Goal: Task Accomplishment & Management: Complete application form

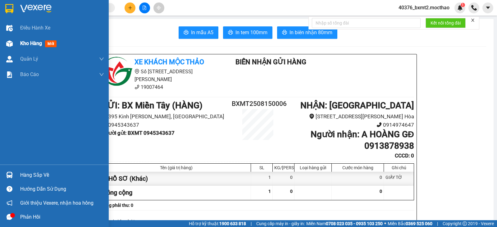
click at [12, 44] on img at bounding box center [9, 43] width 7 height 7
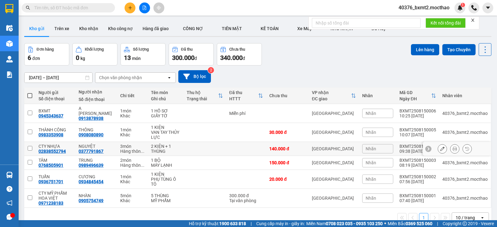
click at [441, 147] on icon at bounding box center [443, 149] width 4 height 4
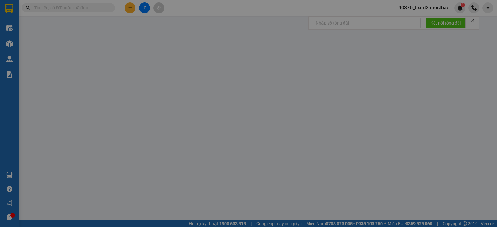
type input "02838552794"
type input "0377791867"
type input "0"
type input "140.000"
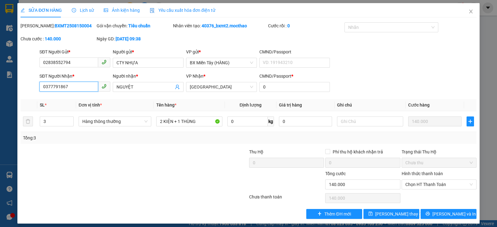
drag, startPoint x: 82, startPoint y: 87, endPoint x: 0, endPoint y: 86, distance: 81.8
click at [0, 86] on div "SỬA ĐƠN HÀNG Lịch sử Ảnh kiện hàng Yêu cầu xuất hóa đơn điện tử Total Paid Fee …" at bounding box center [248, 113] width 497 height 227
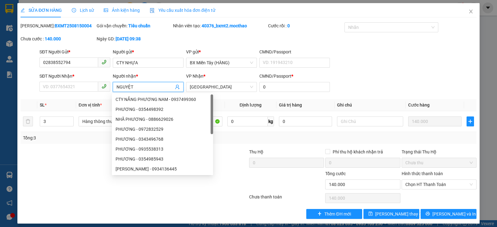
drag, startPoint x: 135, startPoint y: 89, endPoint x: 109, endPoint y: 90, distance: 25.2
click at [109, 90] on div "SĐT Người Nhận * VD: 0377654321 Người nhận * NGUYỆT VP Nhận * Tuy Hòa CMND/Pass…" at bounding box center [258, 84] width 440 height 22
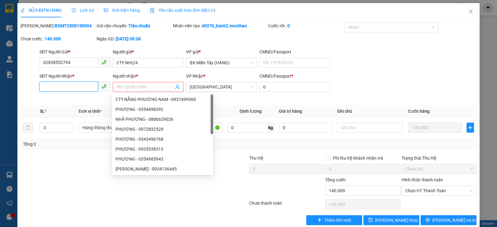
click at [85, 91] on input "SĐT Người Nhận *" at bounding box center [68, 87] width 59 height 10
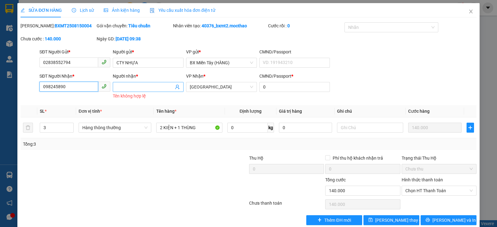
type input "098245890"
click at [148, 86] on input "Người nhận *" at bounding box center [145, 87] width 57 height 7
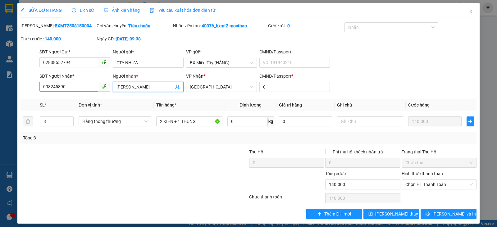
type input "[PERSON_NAME]"
click at [52, 86] on input "098245890" at bounding box center [68, 87] width 59 height 10
click at [113, 121] on span "Hàng thông thường" at bounding box center [114, 121] width 65 height 9
type input "0982845890"
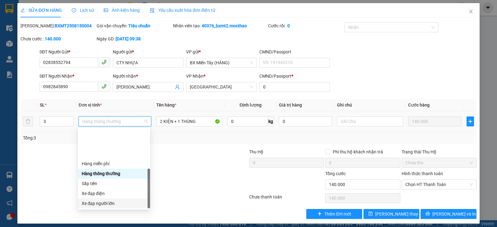
scroll to position [40, 0]
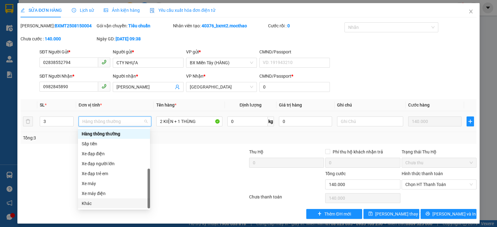
click at [104, 204] on div "Khác" at bounding box center [114, 203] width 65 height 7
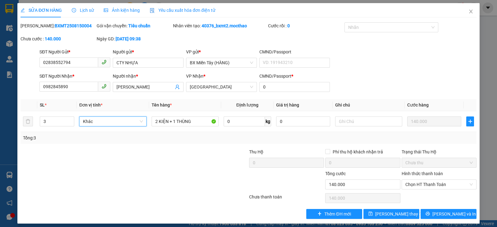
click at [196, 151] on div at bounding box center [211, 160] width 76 height 22
click at [469, 14] on icon "close" at bounding box center [471, 11] width 5 height 5
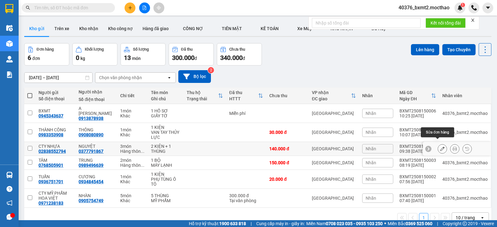
click at [441, 147] on icon at bounding box center [443, 149] width 4 height 4
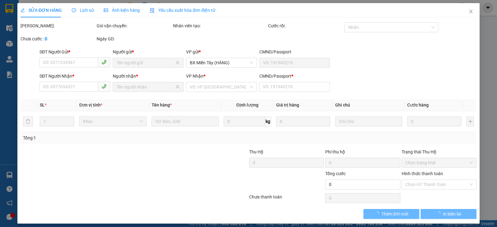
type input "02838552794"
type input "0377791867"
type input "0"
type input "140.000"
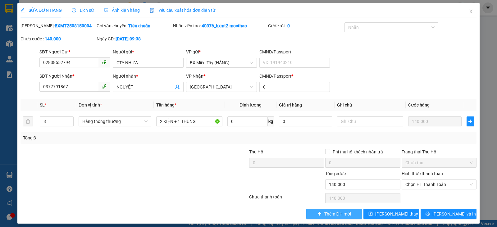
click at [325, 214] on span "Thêm ĐH mới" at bounding box center [338, 214] width 26 height 7
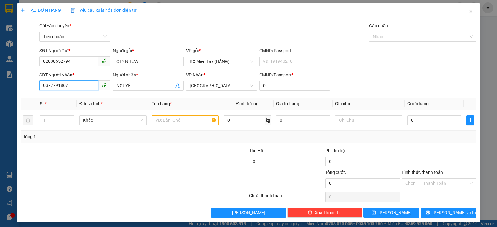
drag, startPoint x: 73, startPoint y: 89, endPoint x: 2, endPoint y: 88, distance: 70.9
click at [2, 88] on div "TẠO ĐƠN HÀNG Yêu cầu xuất hóa đơn điện tử Transit Pickup Surcharge Ids Transit …" at bounding box center [248, 113] width 497 height 227
type input "0982845890"
click at [72, 99] on div "0982845890 - MAI" at bounding box center [74, 98] width 63 height 7
type input "MAI"
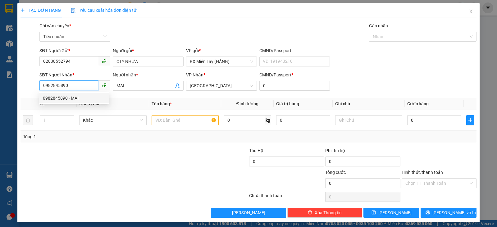
type input "250.000"
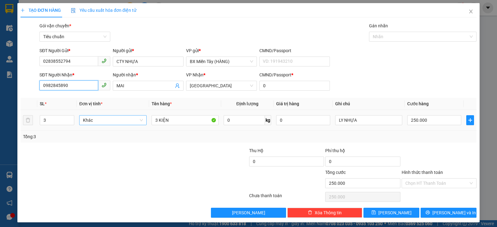
click at [127, 123] on span "Khác" at bounding box center [113, 120] width 60 height 9
type input "0982845890"
click at [114, 177] on div at bounding box center [96, 180] width 153 height 22
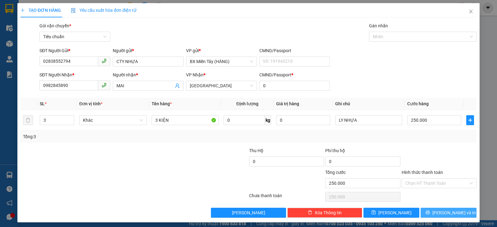
click at [429, 212] on button "[PERSON_NAME] và In" at bounding box center [449, 213] width 56 height 10
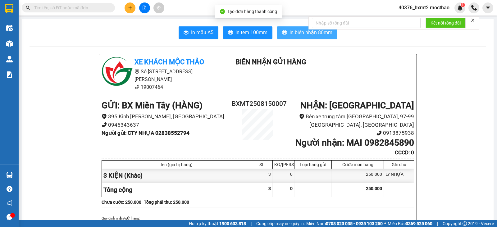
click at [300, 31] on span "In biên nhận 80mm" at bounding box center [311, 33] width 43 height 8
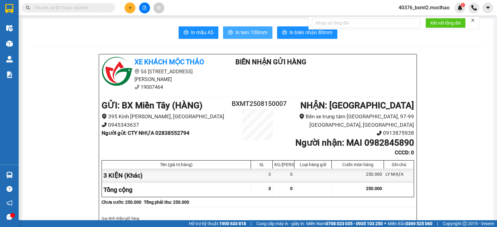
click at [247, 29] on button "In tem 100mm" at bounding box center [247, 32] width 49 height 12
